Goal: Information Seeking & Learning: Learn about a topic

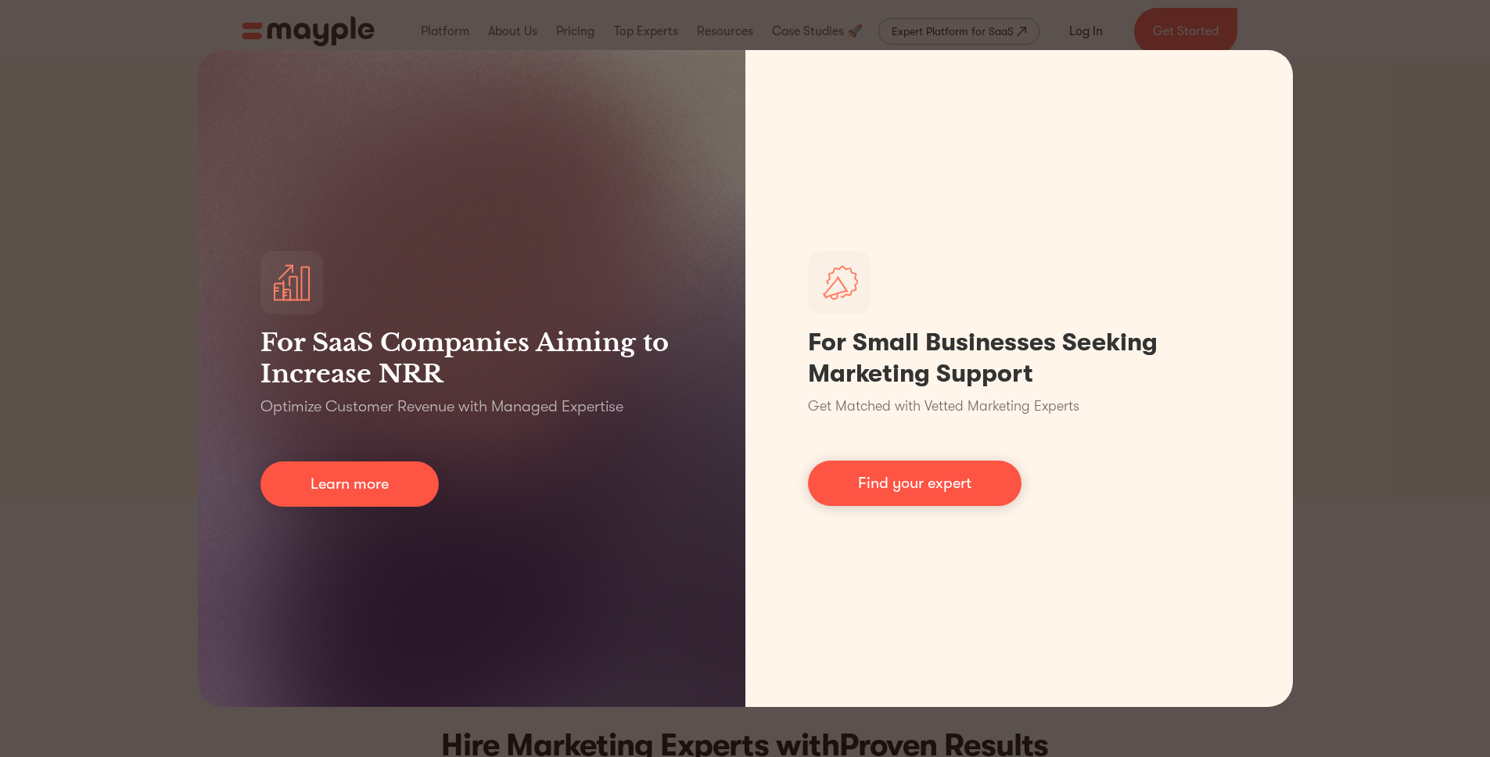
click at [1401, 184] on div "For SaaS Companies Aiming to Increase NRR Optimize Customer Revenue with Manage…" at bounding box center [745, 378] width 1490 height 757
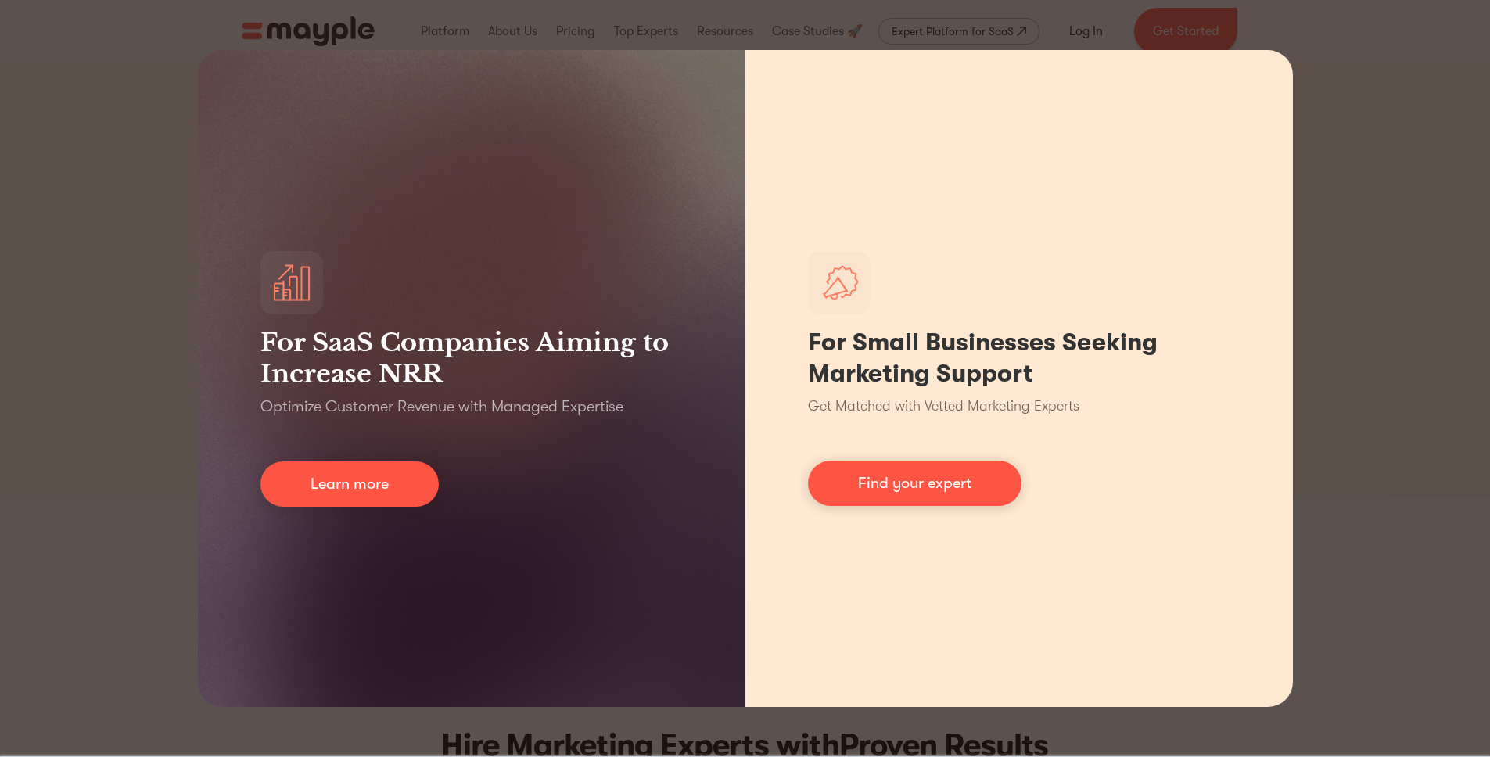
drag, startPoint x: 1342, startPoint y: 221, endPoint x: 1174, endPoint y: 296, distance: 184.2
click at [1342, 221] on div "For SaaS Companies Aiming to Increase NRR Optimize Customer Revenue with Manage…" at bounding box center [745, 378] width 1490 height 757
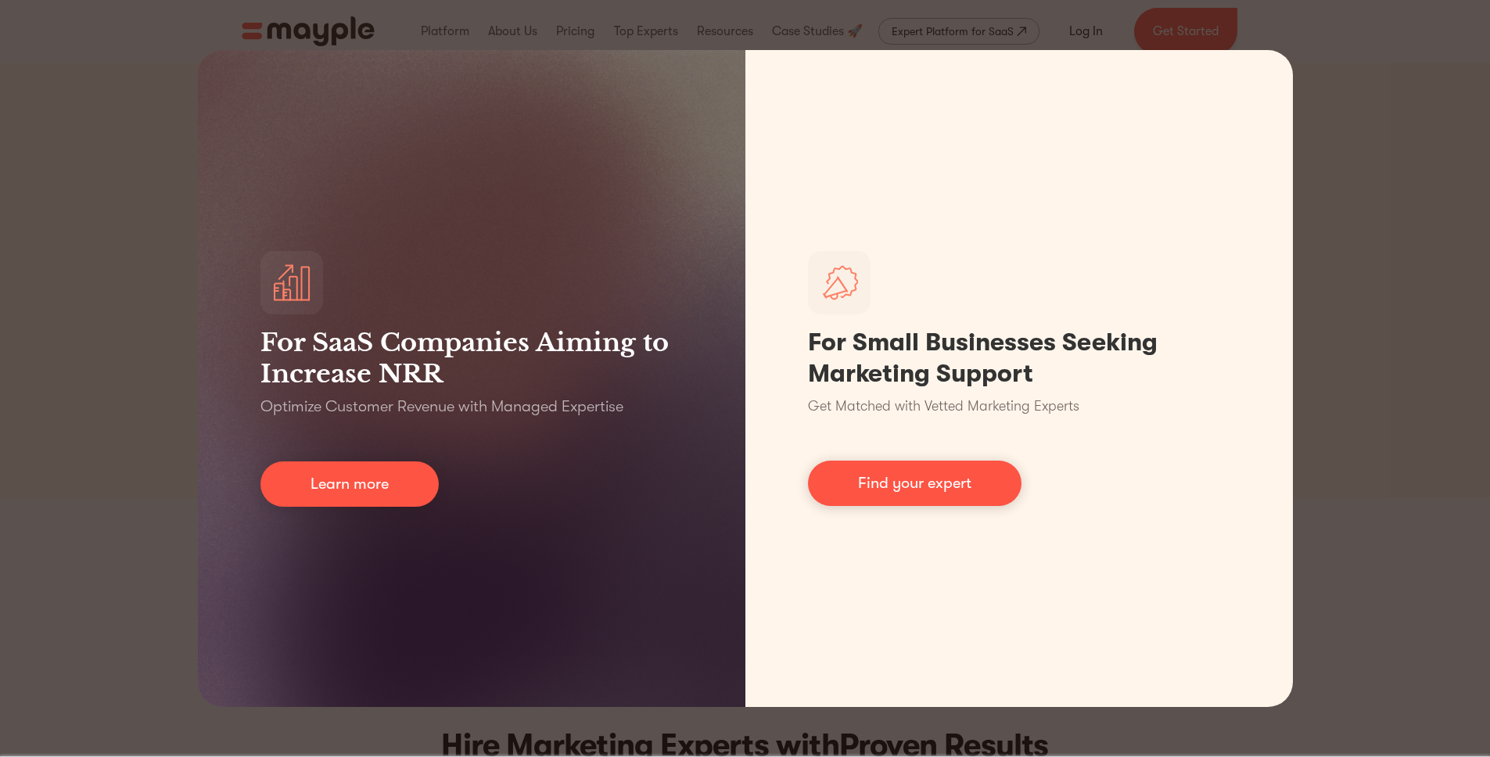
click at [1330, 474] on div "For SaaS Companies Aiming to Increase NRR Optimize Customer Revenue with Manage…" at bounding box center [745, 378] width 1490 height 757
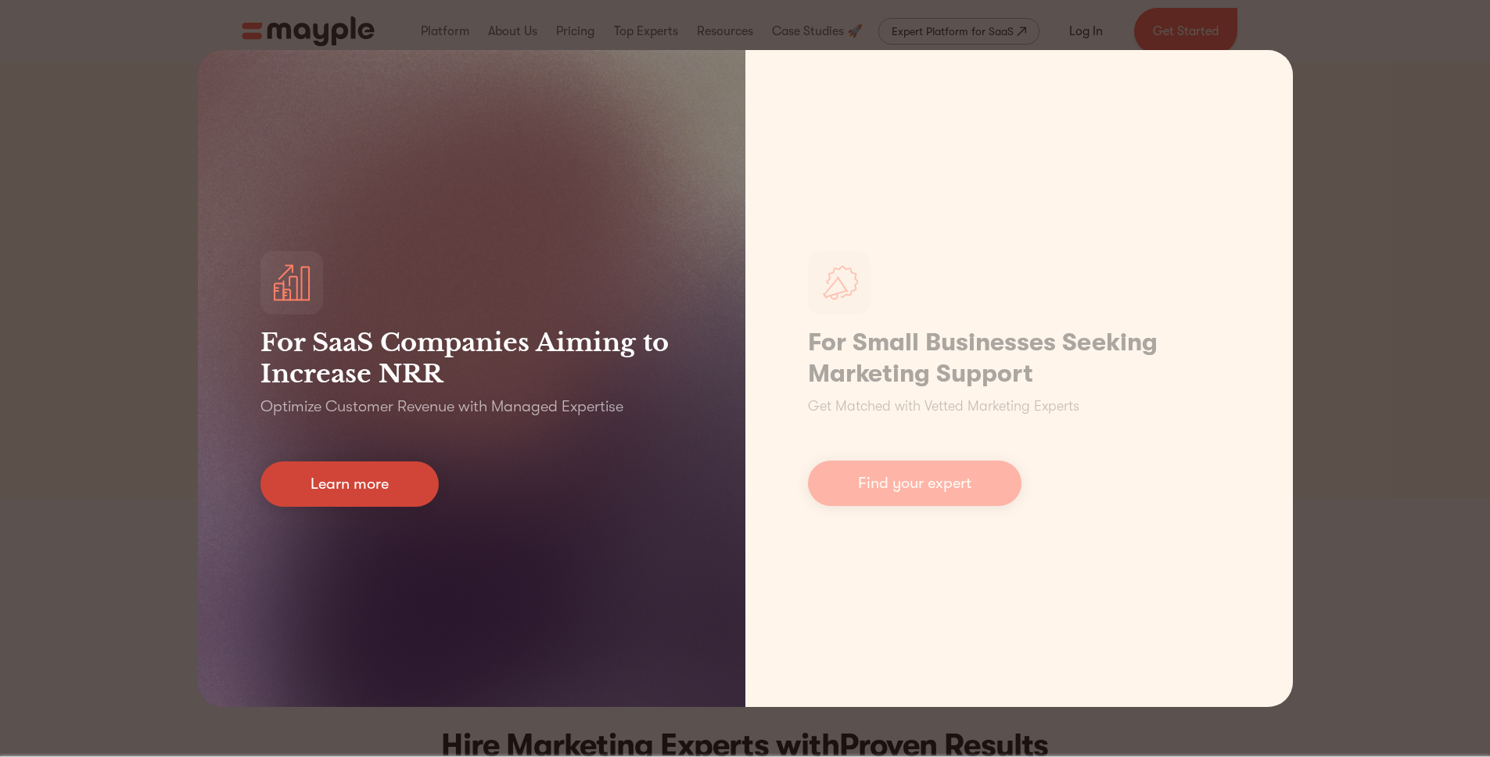
click at [378, 496] on link "Learn more" at bounding box center [349, 484] width 178 height 45
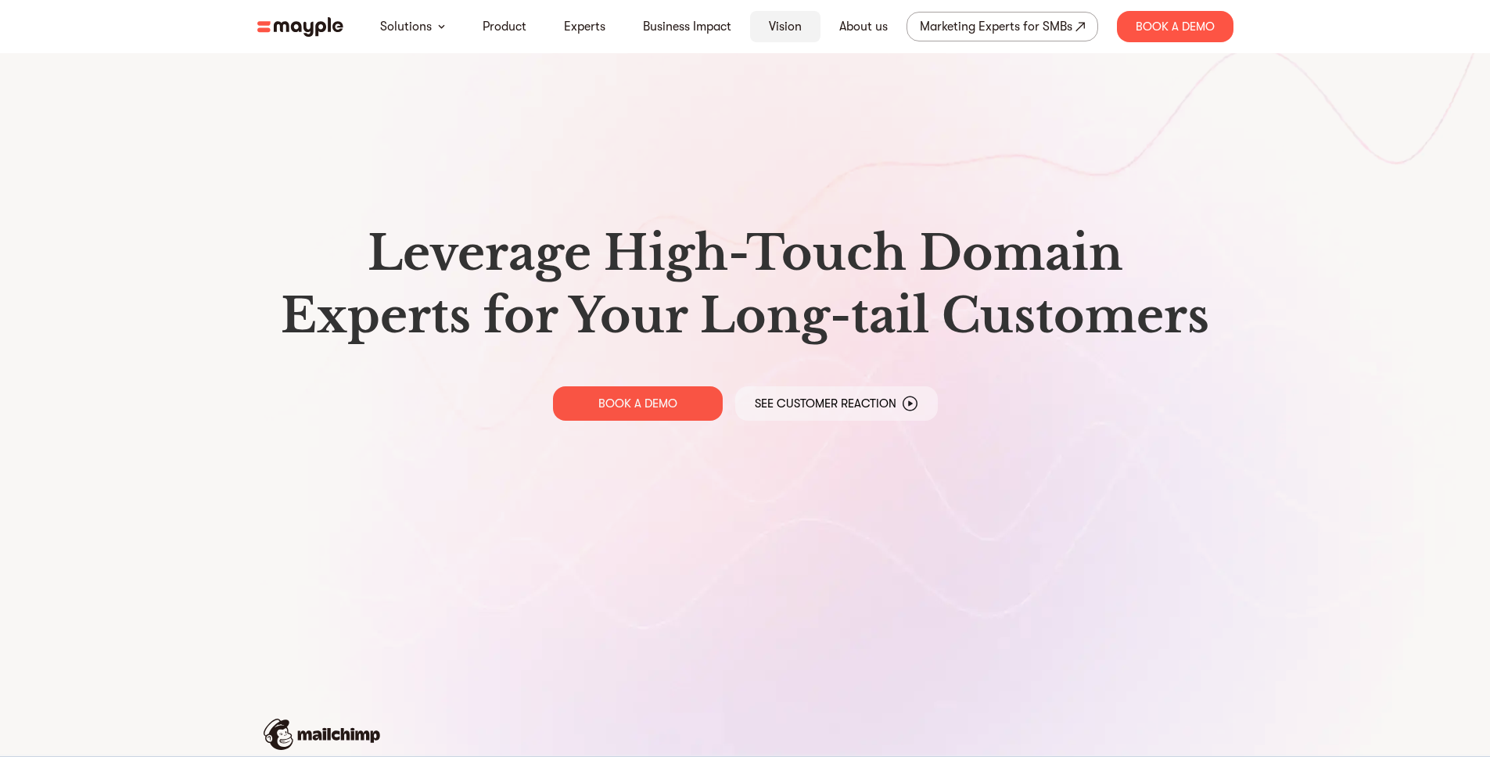
click at [782, 27] on link "Vision" at bounding box center [785, 26] width 33 height 19
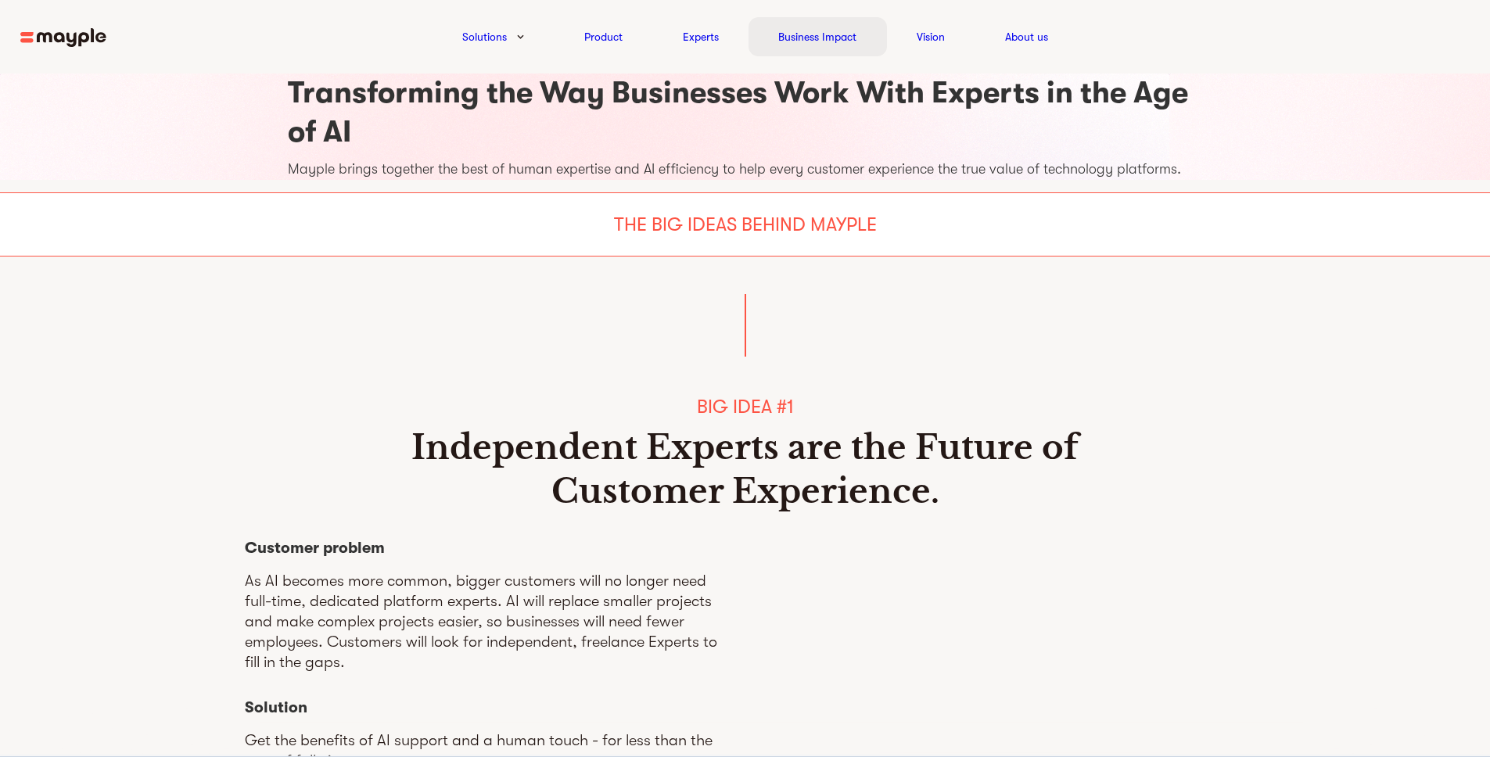
click at [841, 40] on link "Business Impact" at bounding box center [817, 36] width 78 height 19
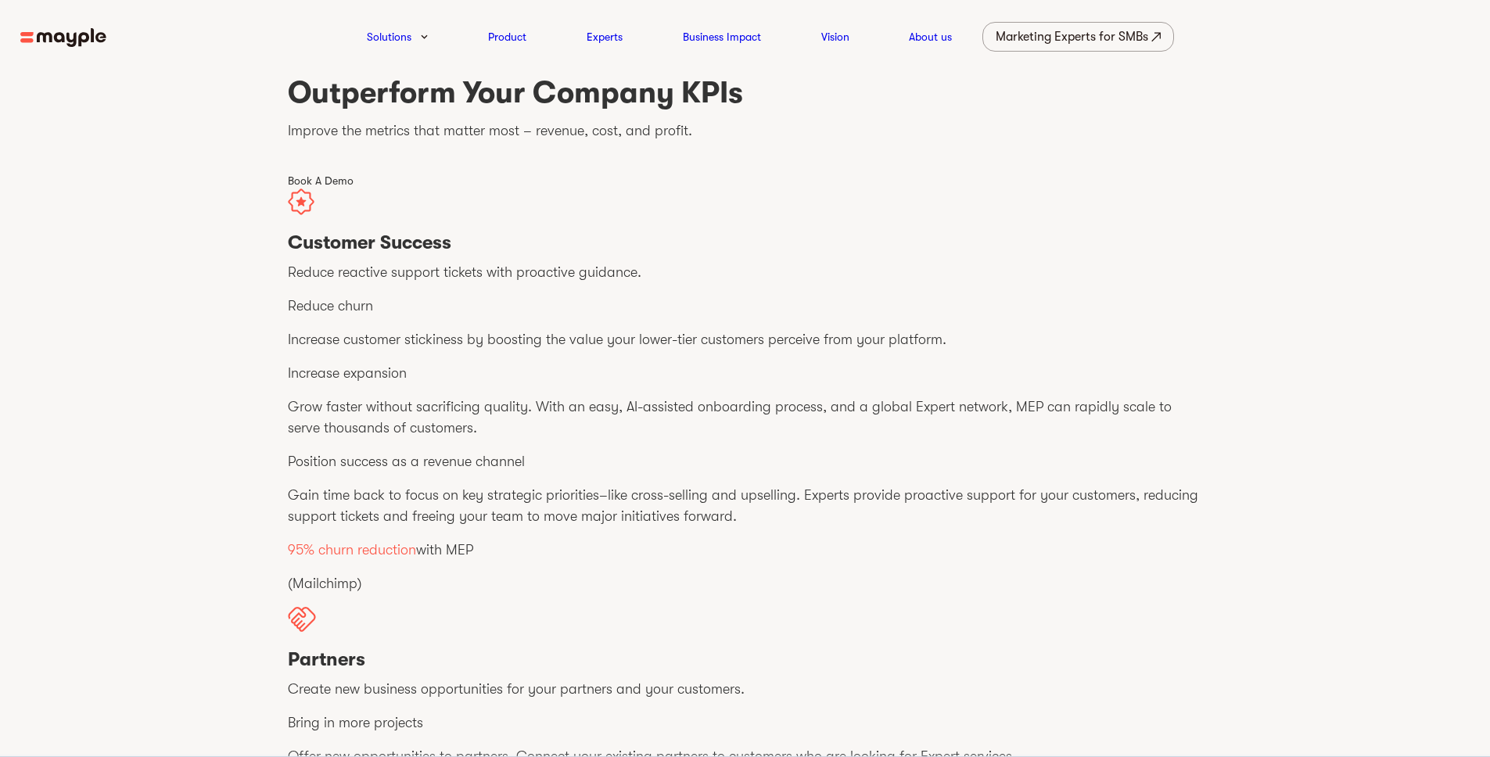
click at [48, 41] on img at bounding box center [63, 38] width 86 height 20
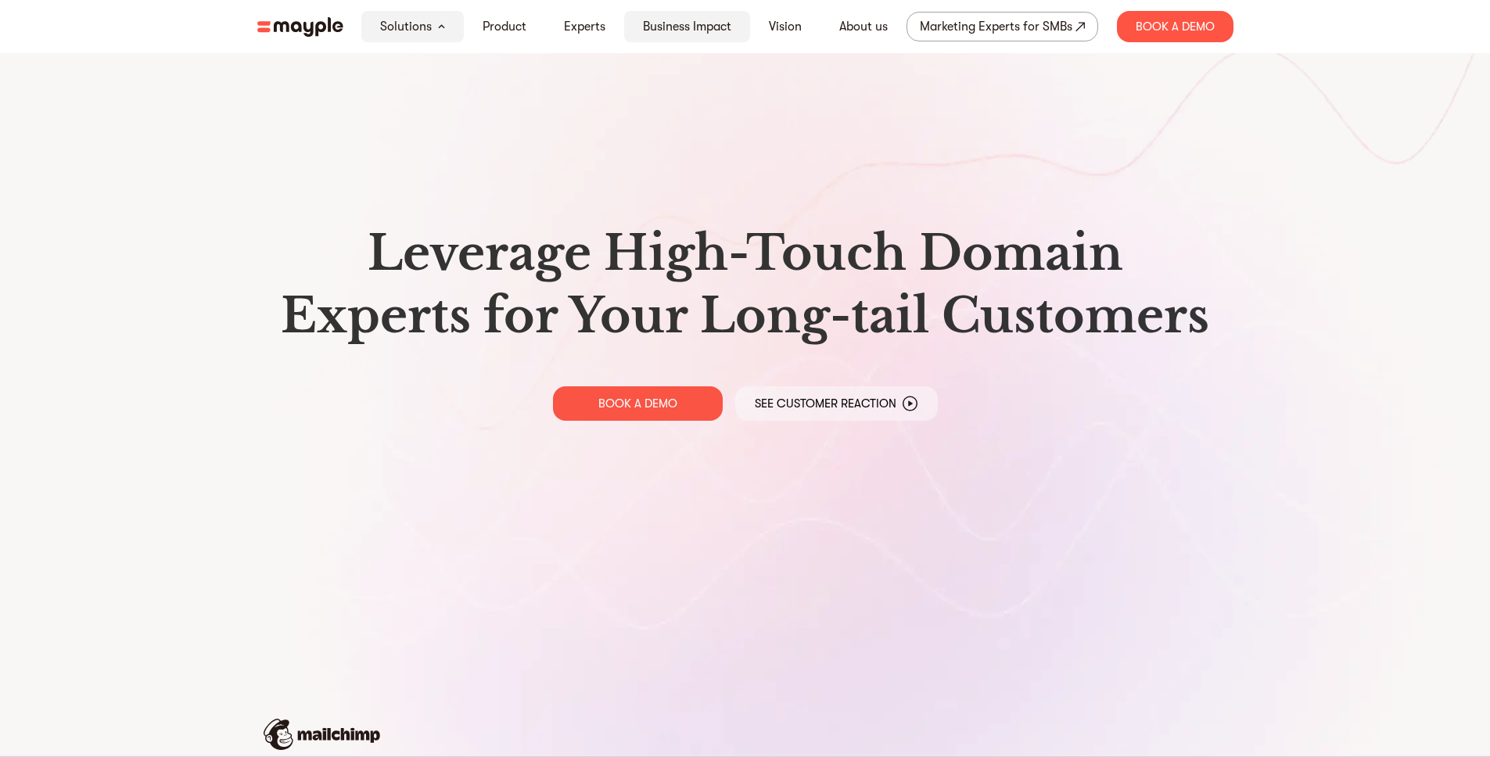
click at [706, 27] on link "Business Impact" at bounding box center [687, 26] width 88 height 19
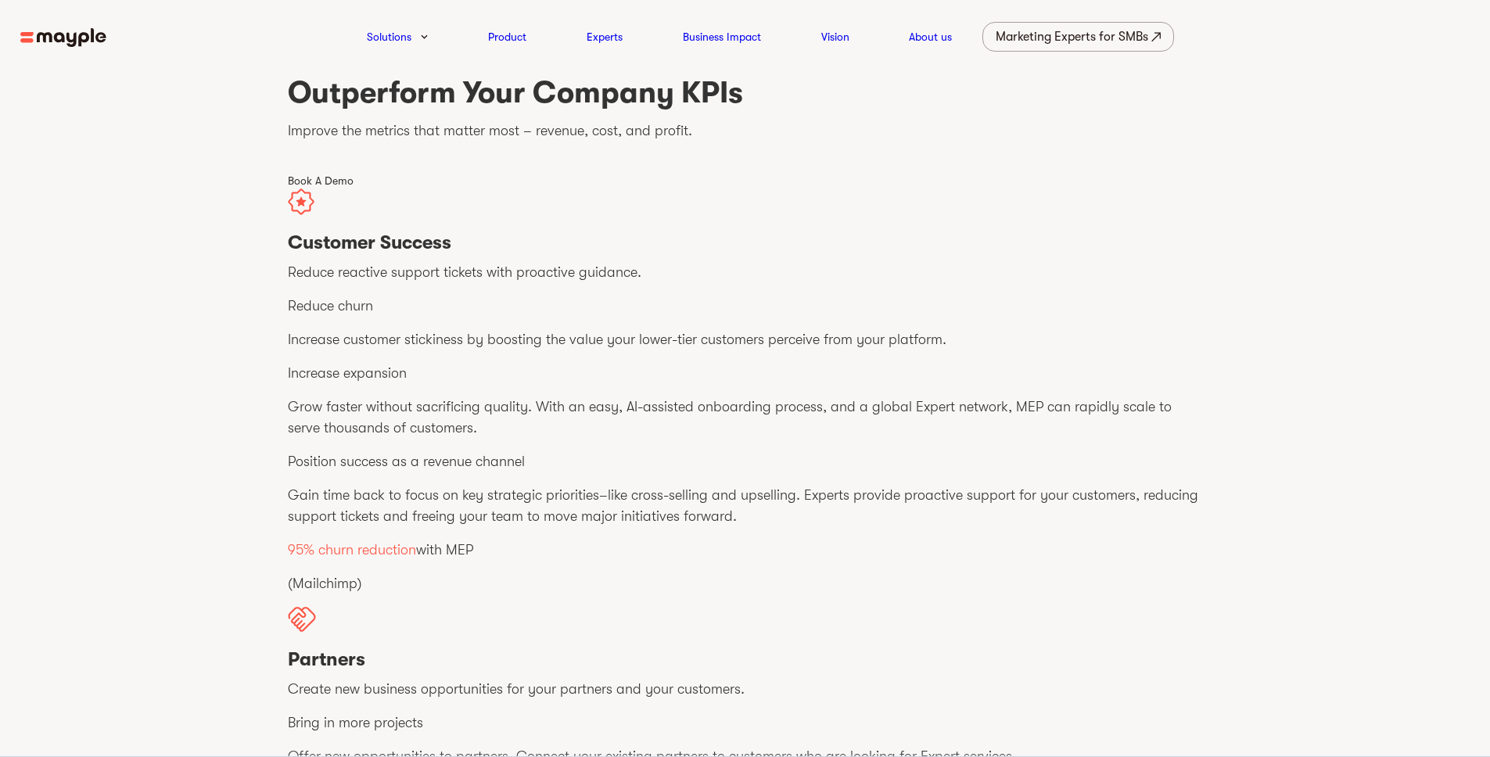
click at [95, 40] on img at bounding box center [63, 38] width 86 height 20
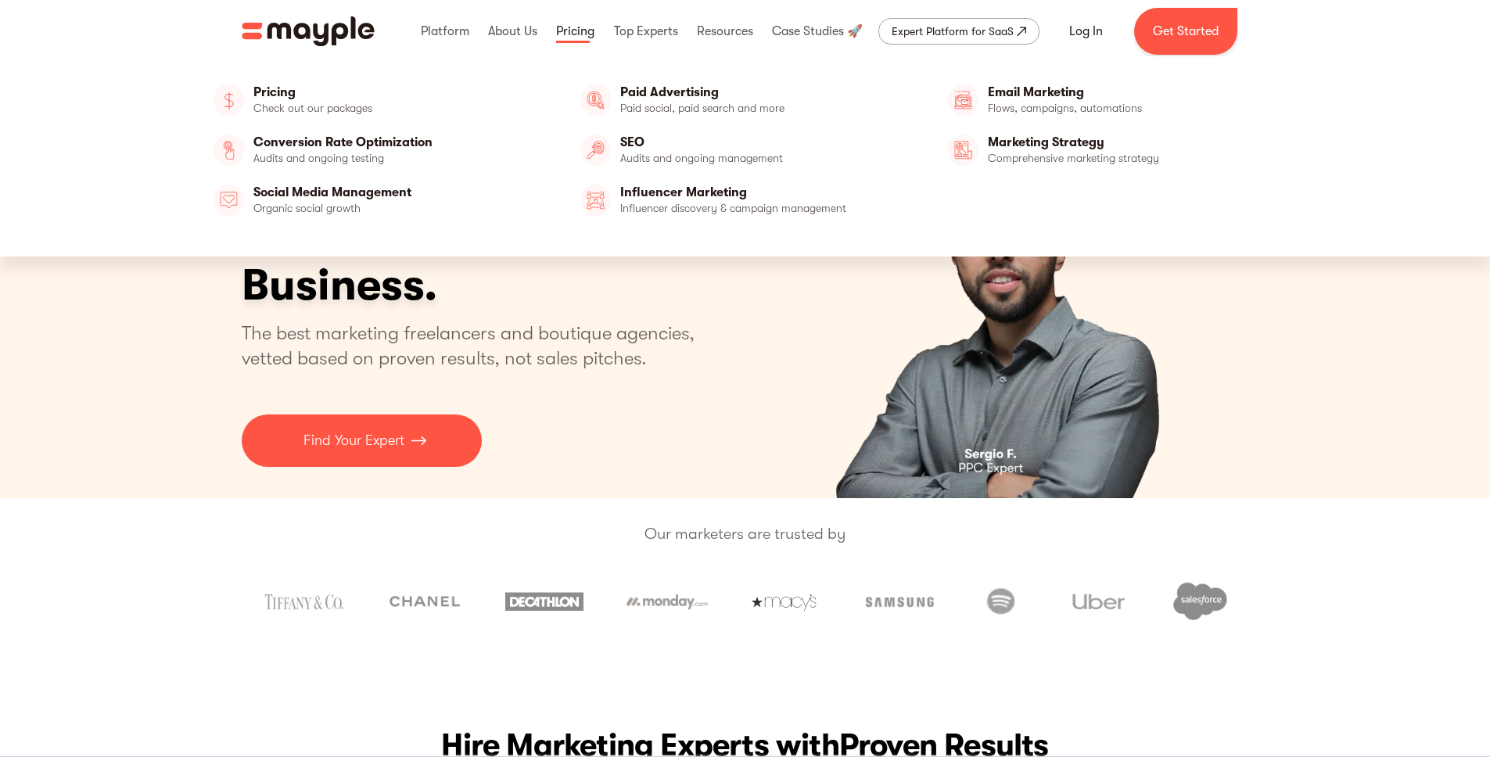
click at [582, 34] on link at bounding box center [575, 31] width 46 height 50
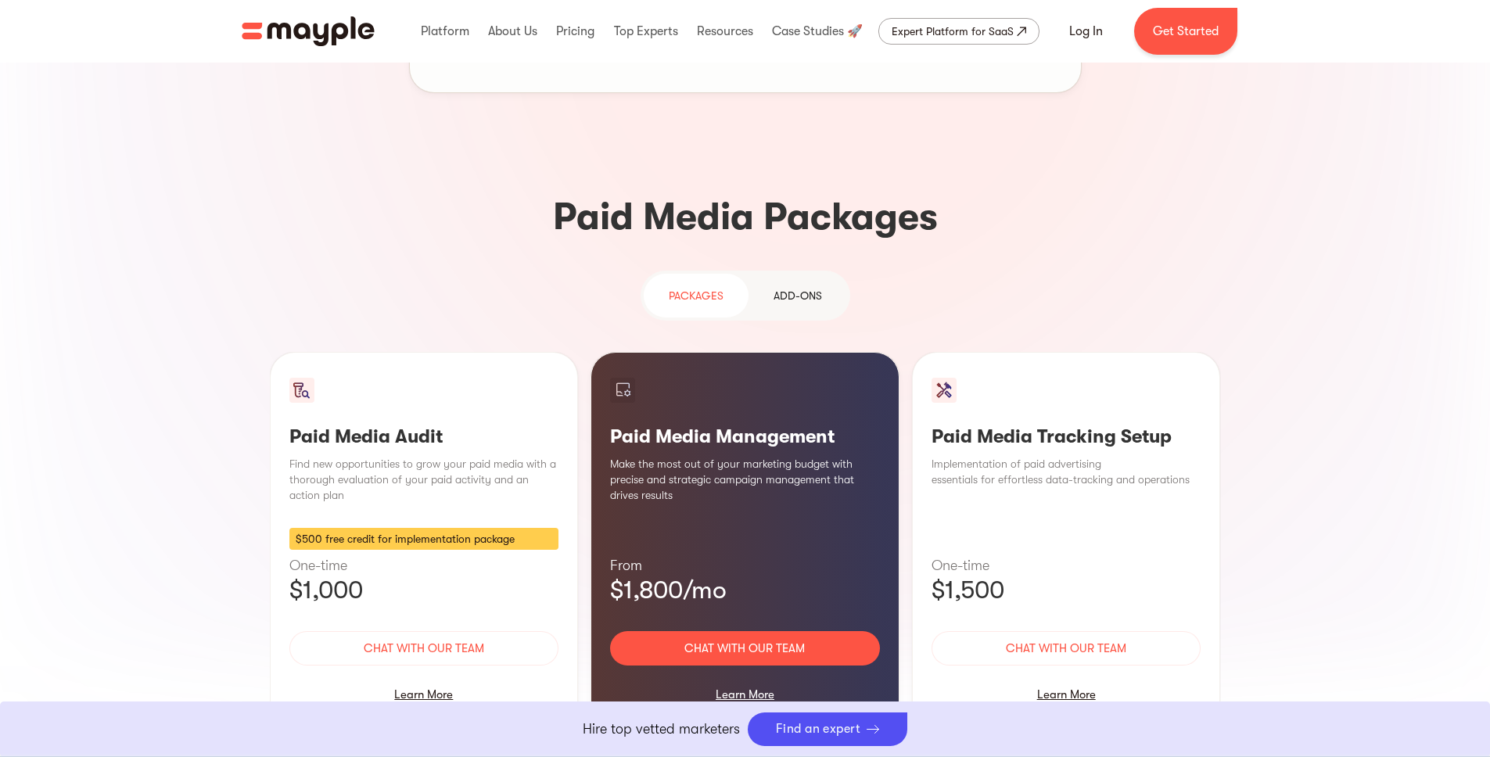
scroll to position [1265, 0]
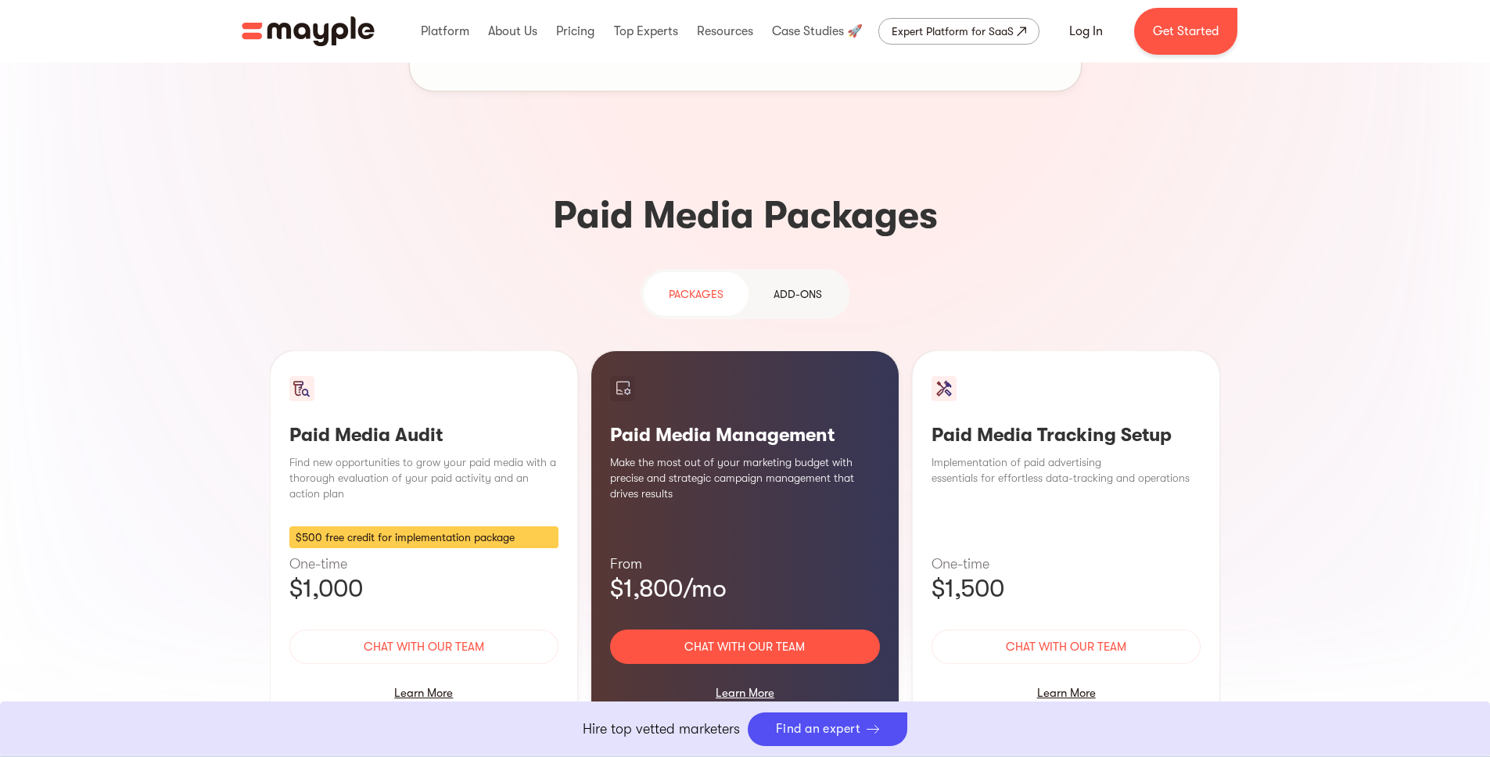
click at [789, 285] on div "Add-ons" at bounding box center [798, 294] width 48 height 19
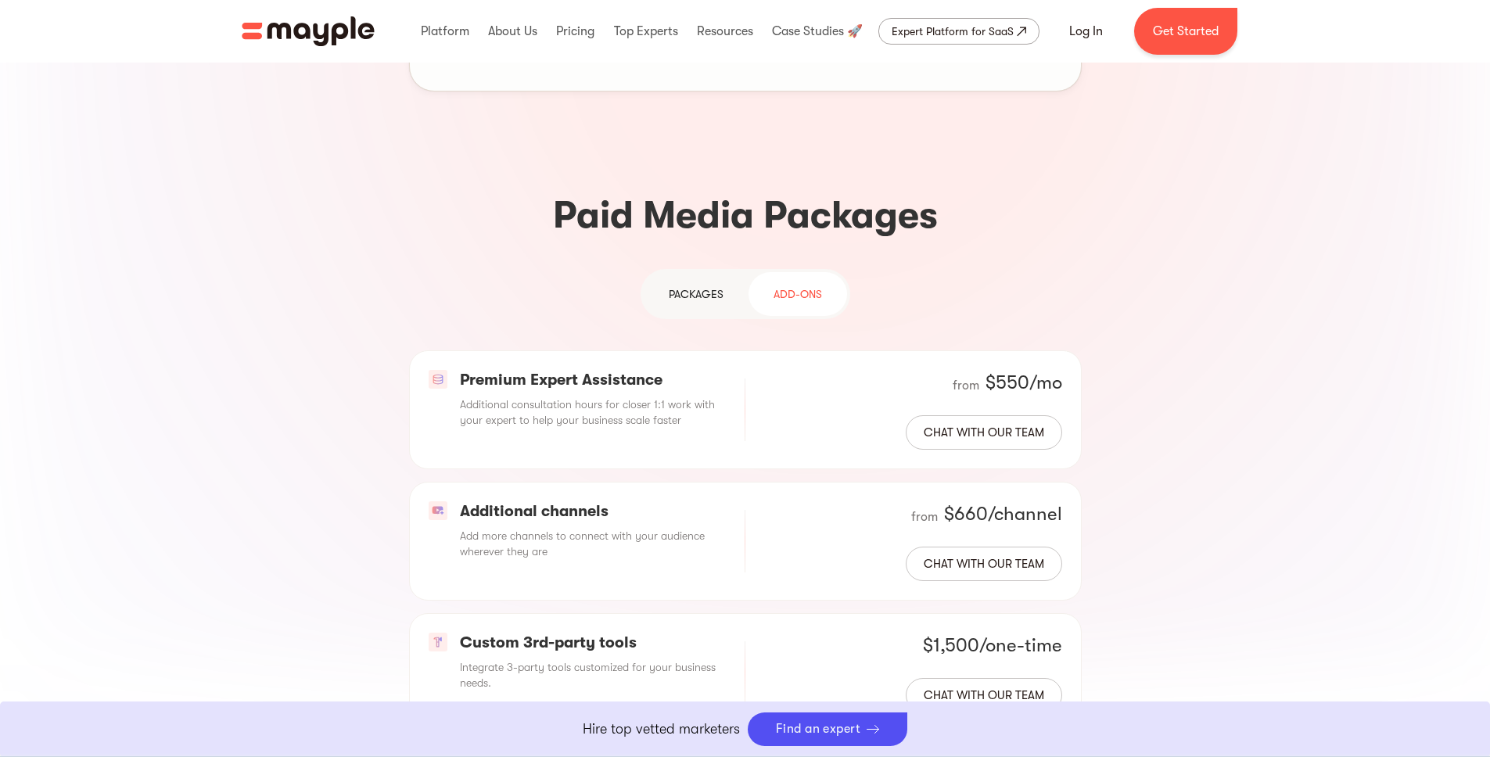
click at [711, 285] on div "PAckages" at bounding box center [696, 294] width 55 height 19
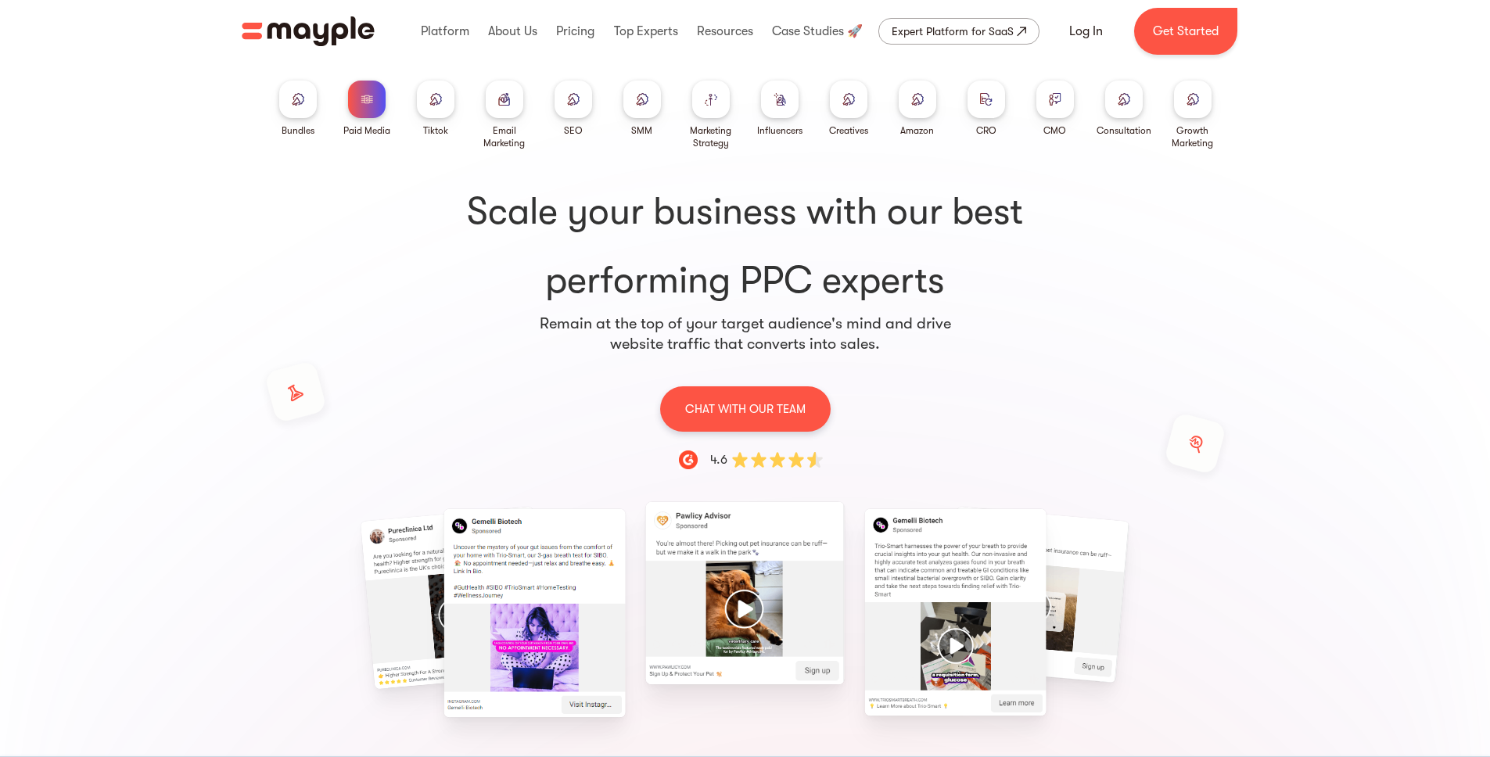
scroll to position [0, 0]
